Goal: Obtain resource: Obtain resource

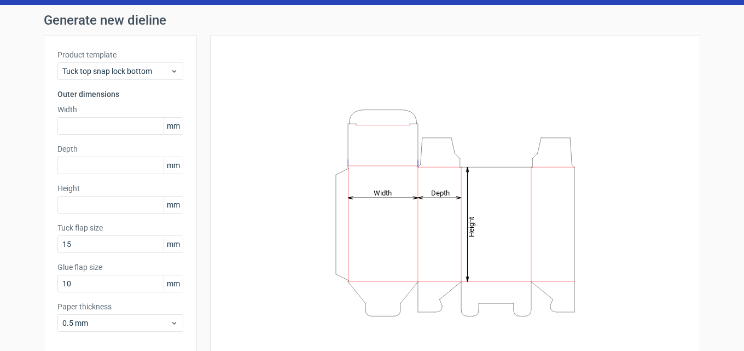
scroll to position [78, 0]
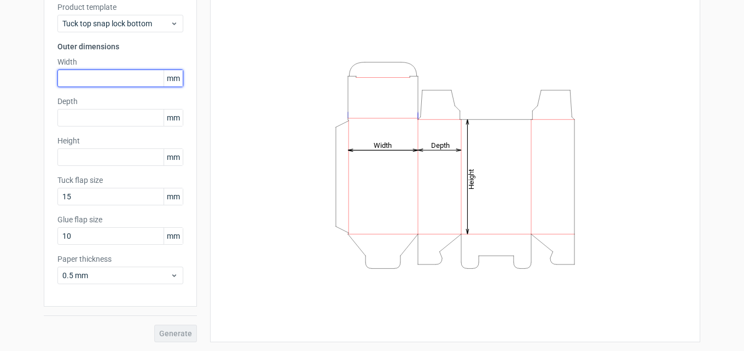
click at [97, 71] on input "text" at bounding box center [120, 78] width 126 height 18
type input "10"
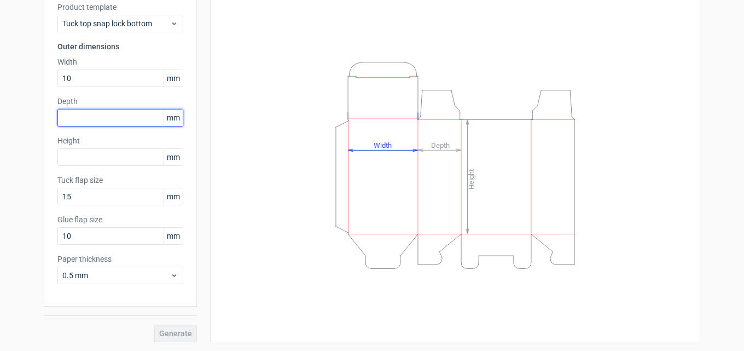
click at [139, 122] on div "Depth mm" at bounding box center [120, 111] width 126 height 31
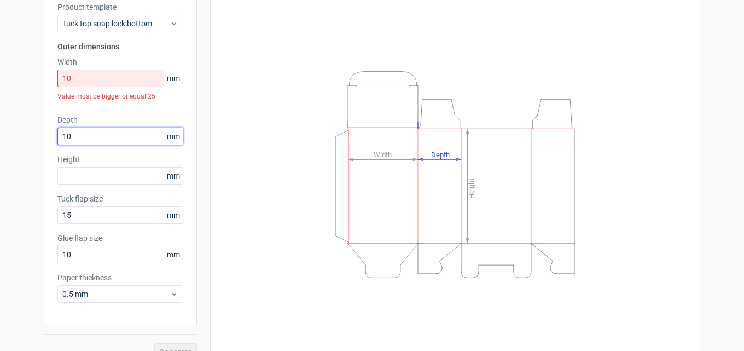
type input "10"
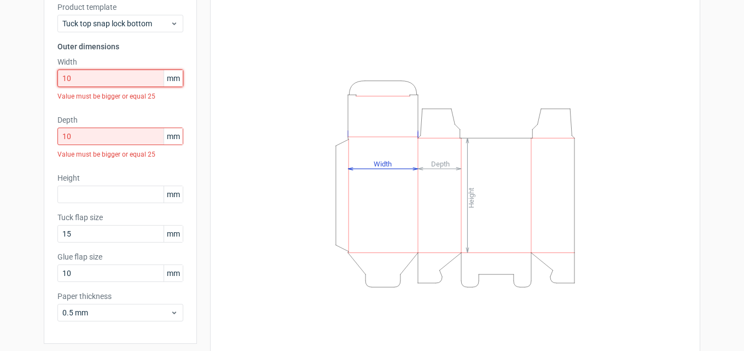
click at [78, 73] on input "10" at bounding box center [120, 78] width 126 height 18
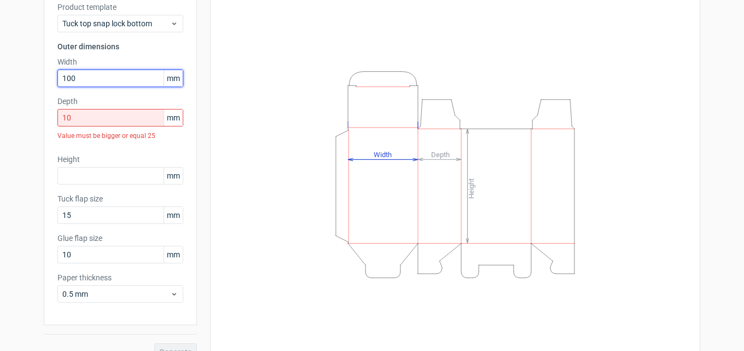
type input "100"
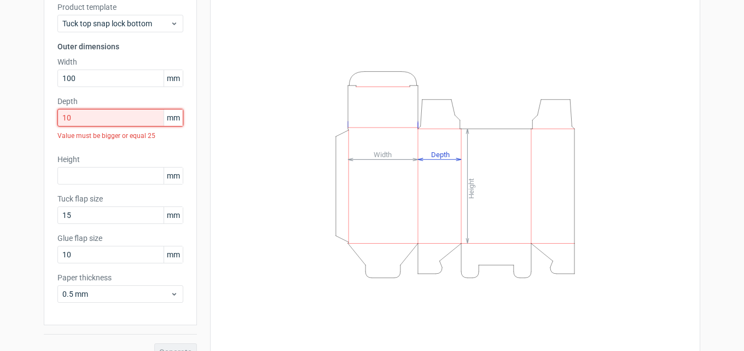
click at [91, 123] on input "10" at bounding box center [120, 118] width 126 height 18
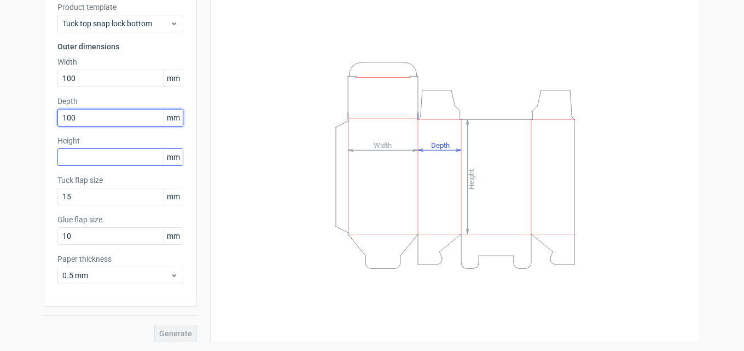
type input "100"
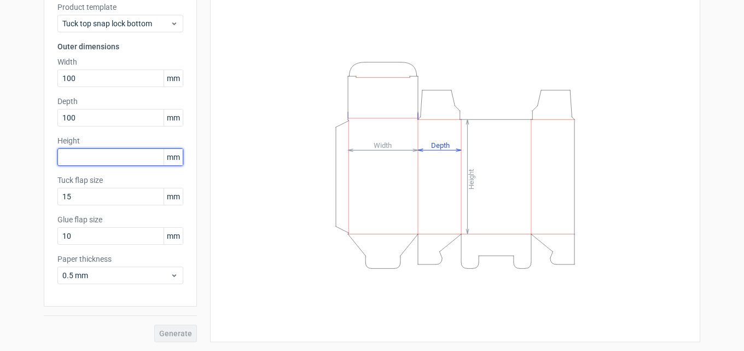
click at [85, 150] on input "text" at bounding box center [120, 157] width 126 height 18
type input "1"
type input "200"
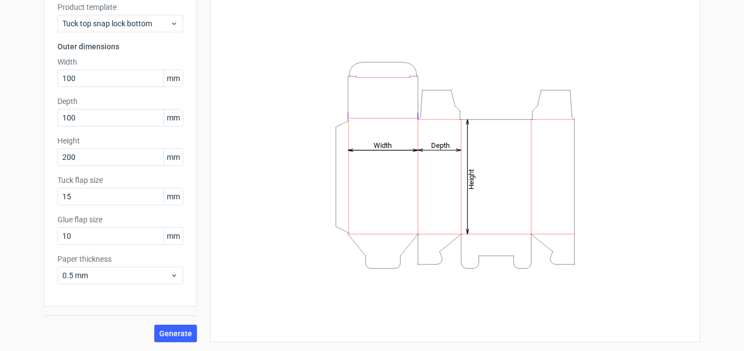
drag, startPoint x: 191, startPoint y: 186, endPoint x: 206, endPoint y: 190, distance: 15.3
click at [191, 186] on div "Product template Tuck top snap lock bottom Outer dimensions Width 100 mm Depth …" at bounding box center [120, 147] width 153 height 318
click at [277, 230] on div "Height Depth Width" at bounding box center [455, 165] width 463 height 327
click at [173, 334] on span "Generate" at bounding box center [175, 333] width 33 height 8
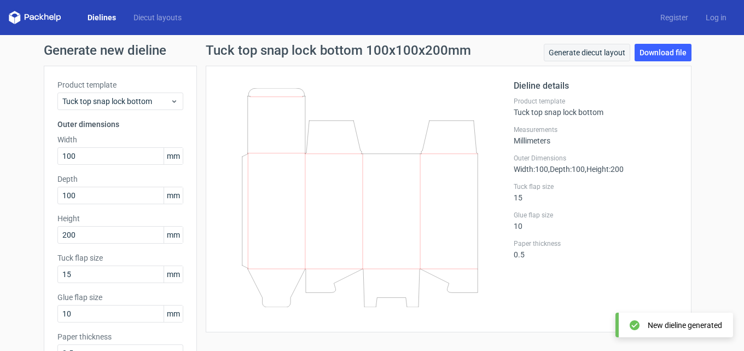
drag, startPoint x: 668, startPoint y: 49, endPoint x: 619, endPoint y: 57, distance: 49.3
click at [666, 49] on link "Download file" at bounding box center [662, 53] width 57 height 18
